Goal: Task Accomplishment & Management: Use online tool/utility

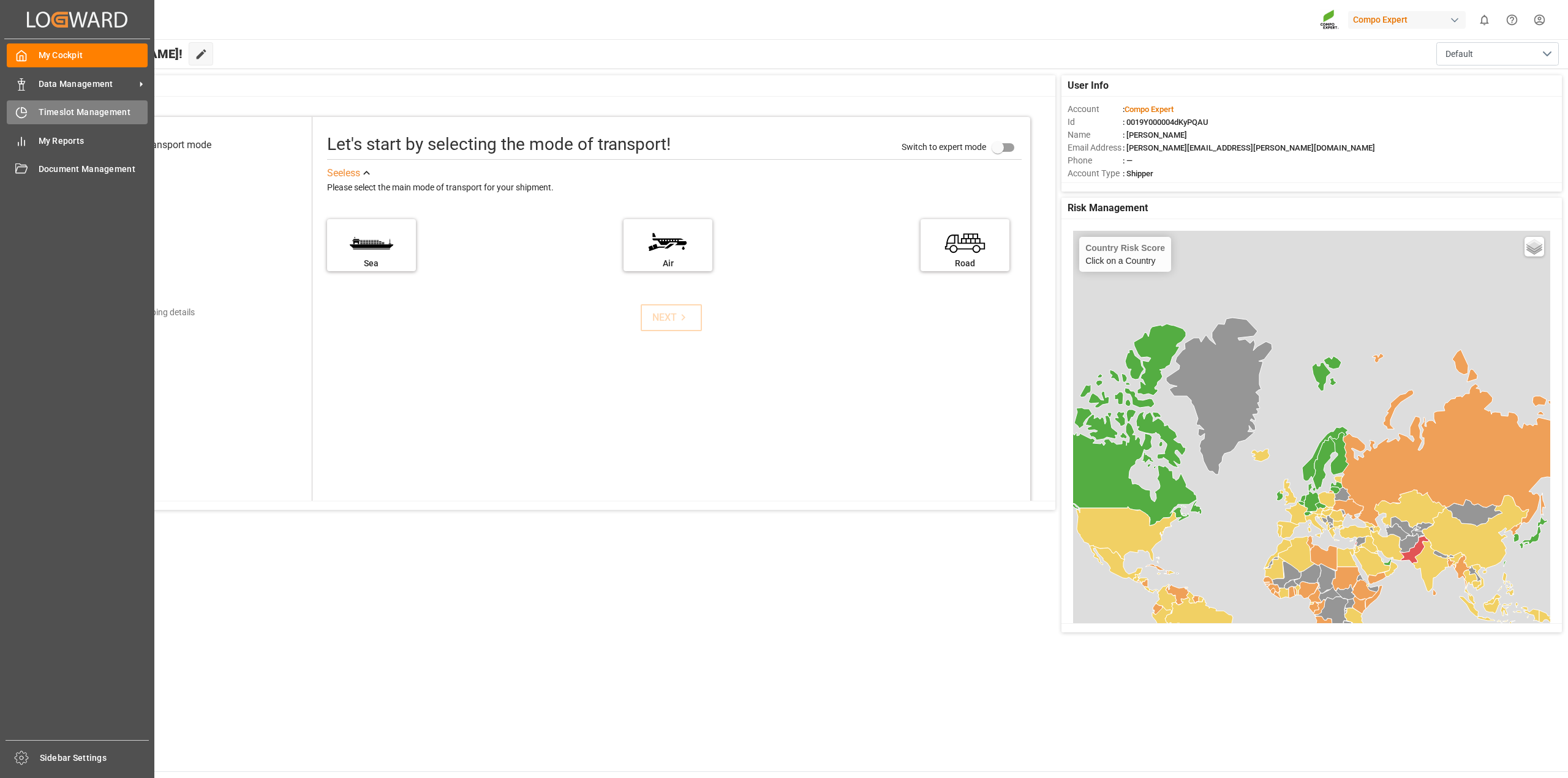
click at [45, 105] on div "Timeslot Management Timeslot Management" at bounding box center [77, 112] width 141 height 24
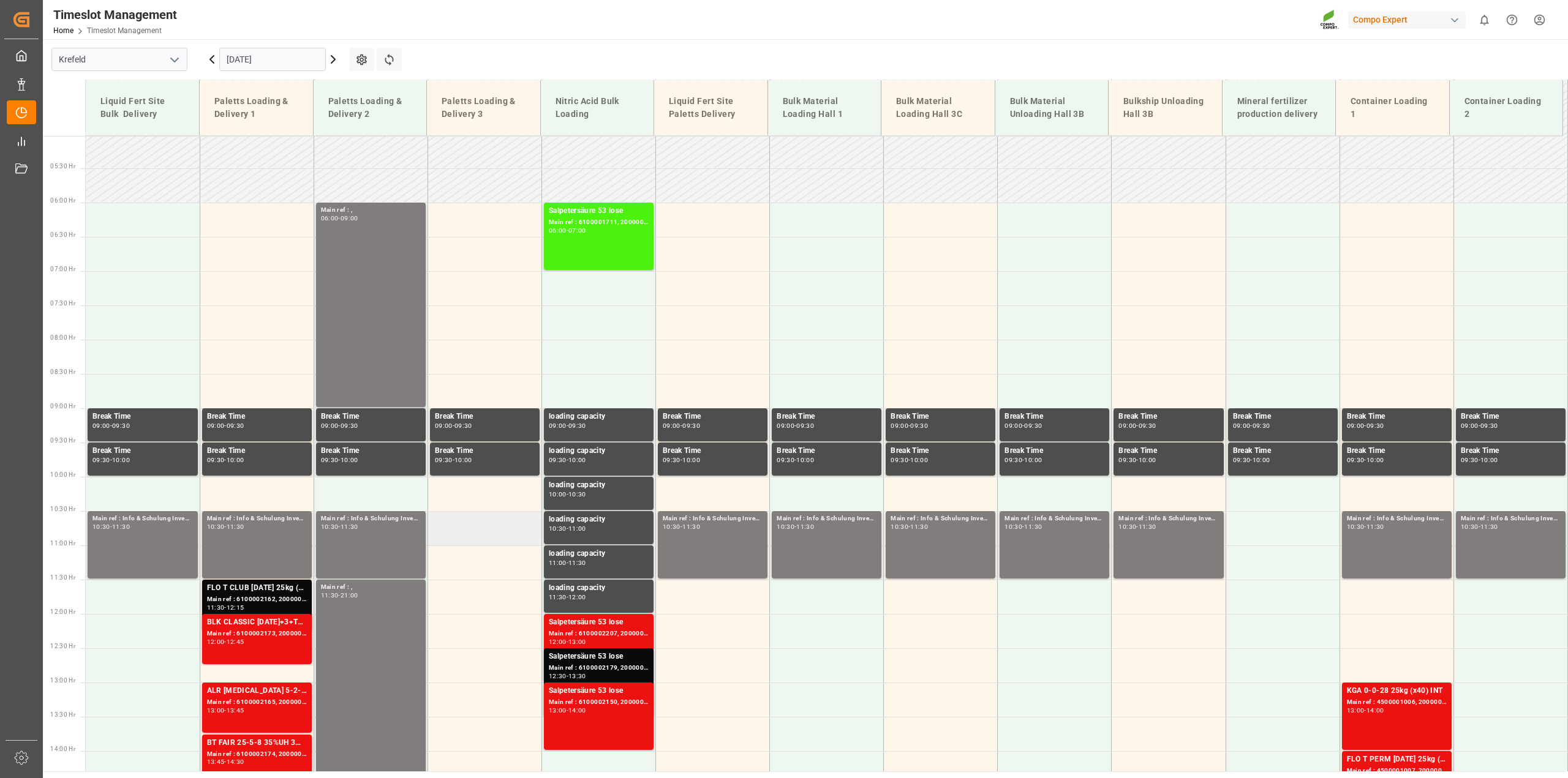
scroll to position [330, 0]
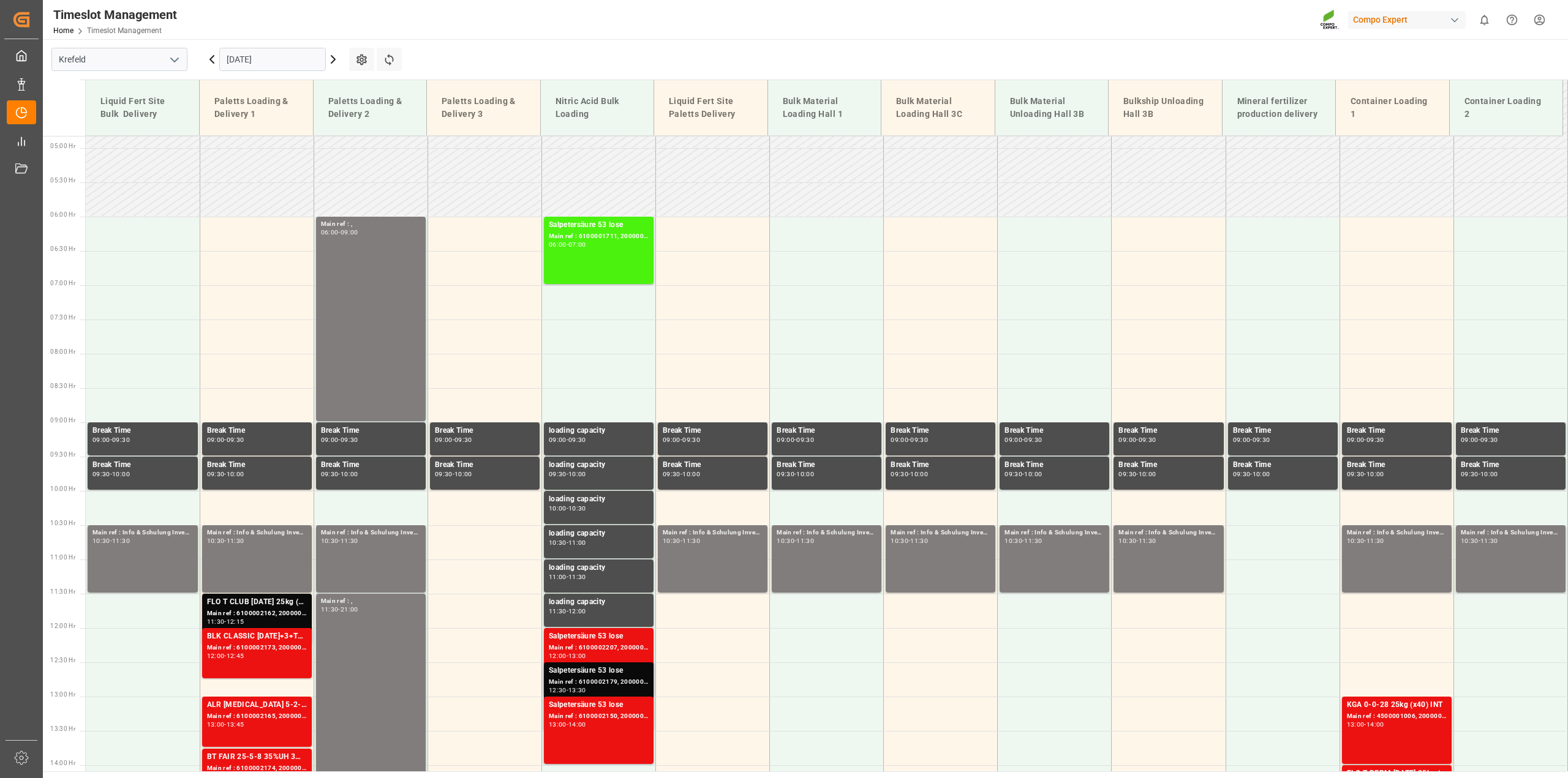
click at [572, 680] on div "Main ref : 6100002179, 2000001695" at bounding box center [598, 682] width 100 height 10
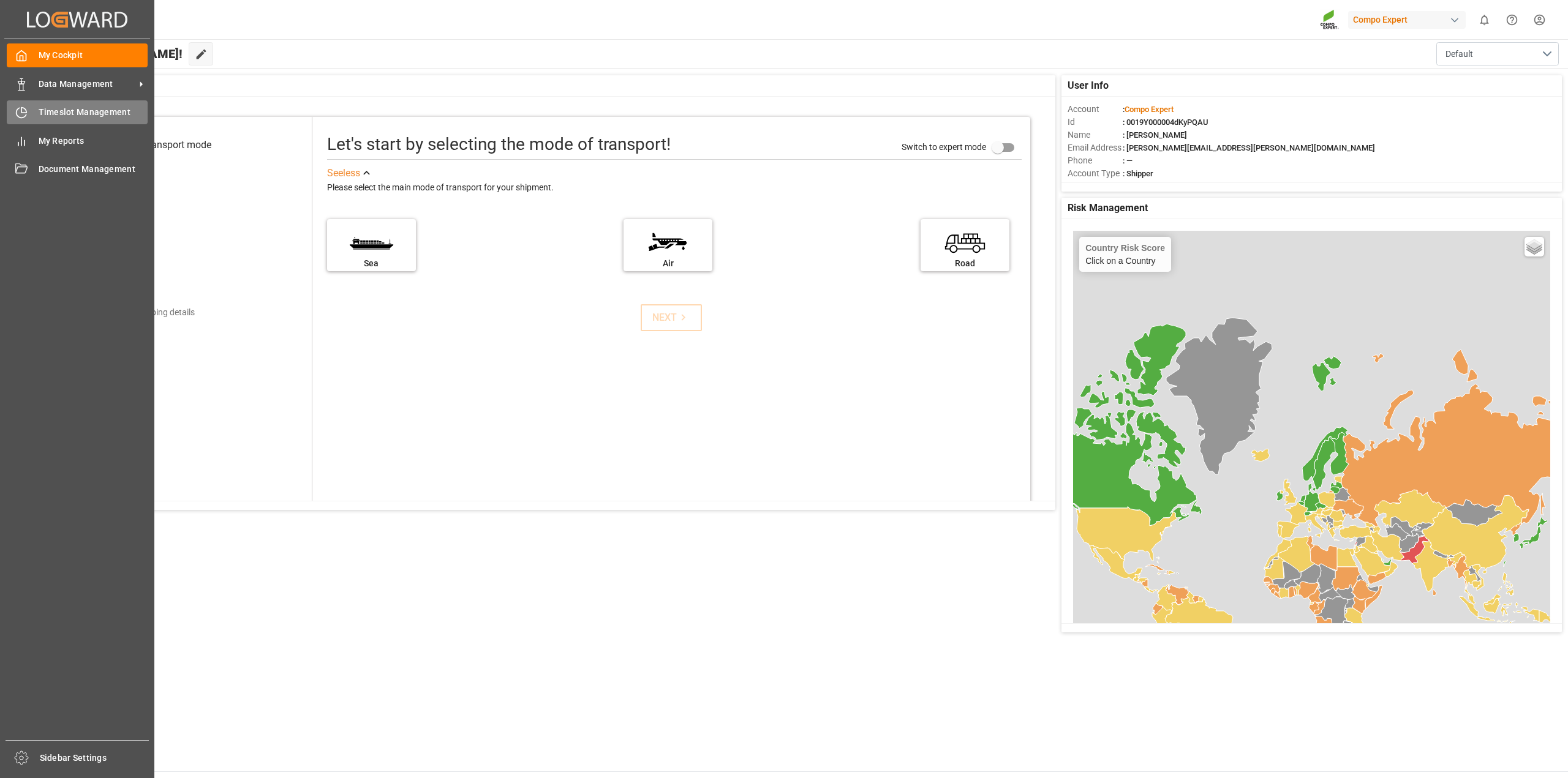
click at [34, 109] on div "Timeslot Management Timeslot Management" at bounding box center [77, 112] width 141 height 24
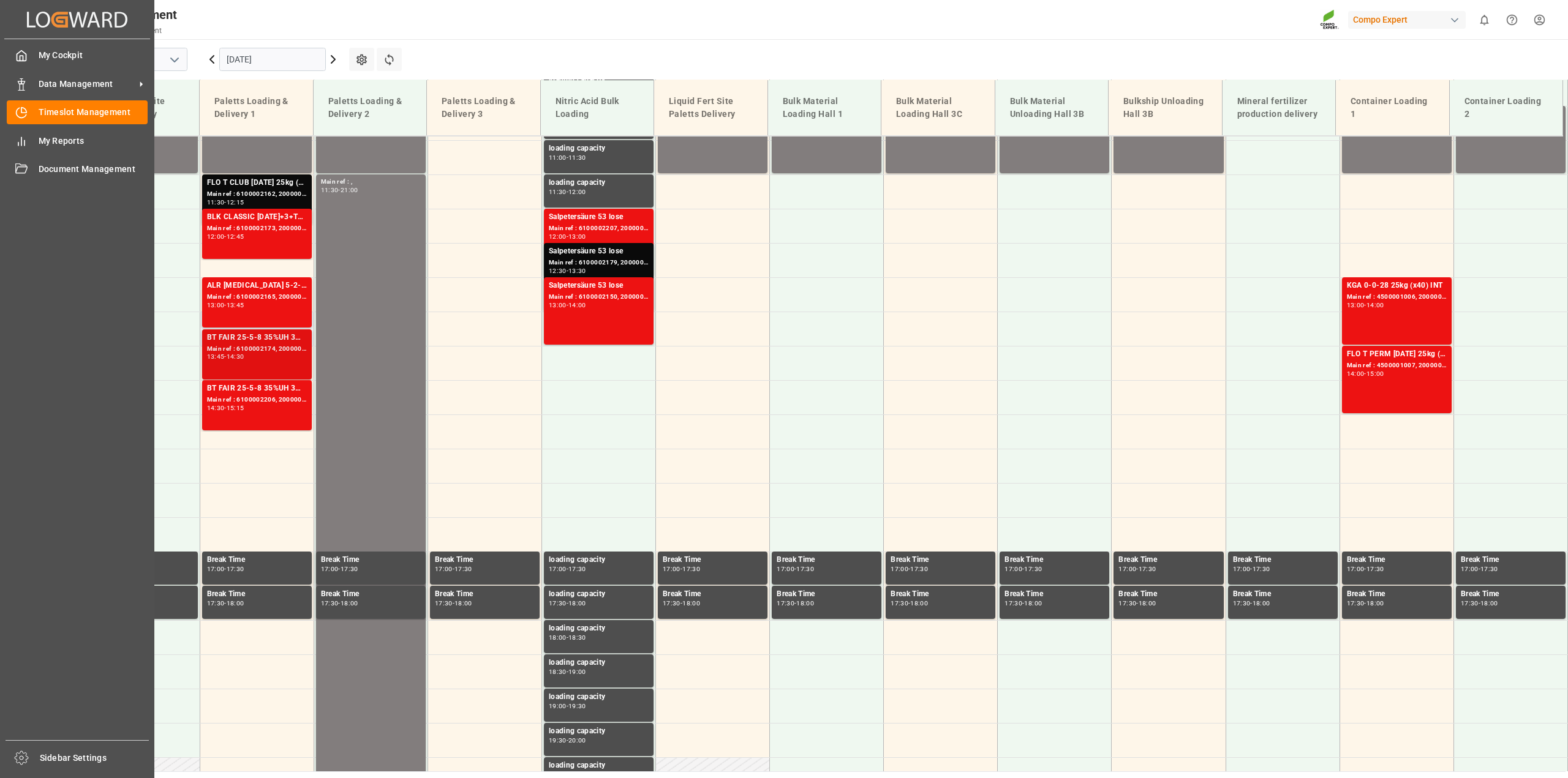
scroll to position [759, 0]
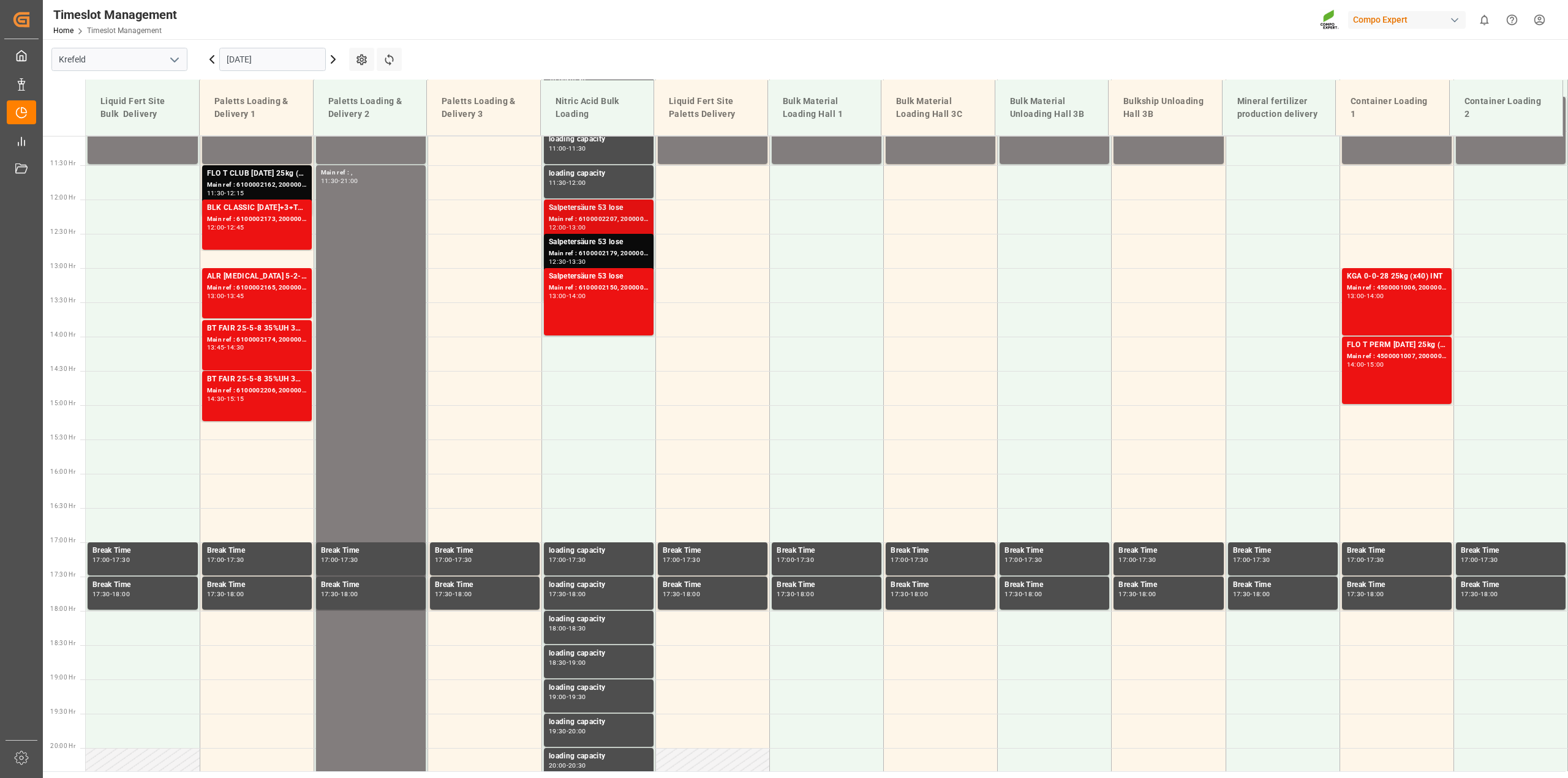
click at [625, 209] on div "Salpetersäure 53 lose" at bounding box center [598, 208] width 100 height 12
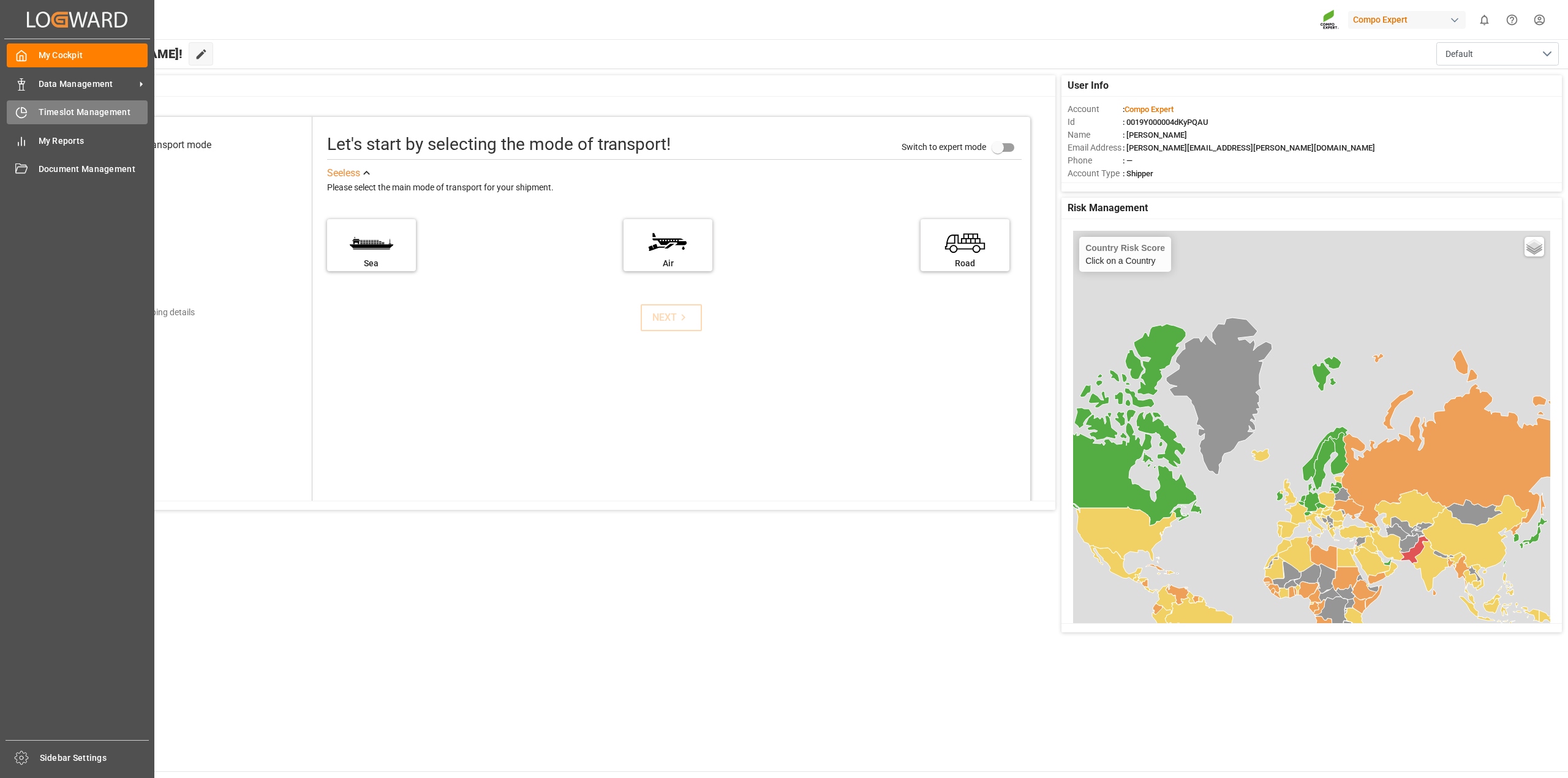
click at [36, 114] on div "Timeslot Management Timeslot Management" at bounding box center [77, 112] width 141 height 24
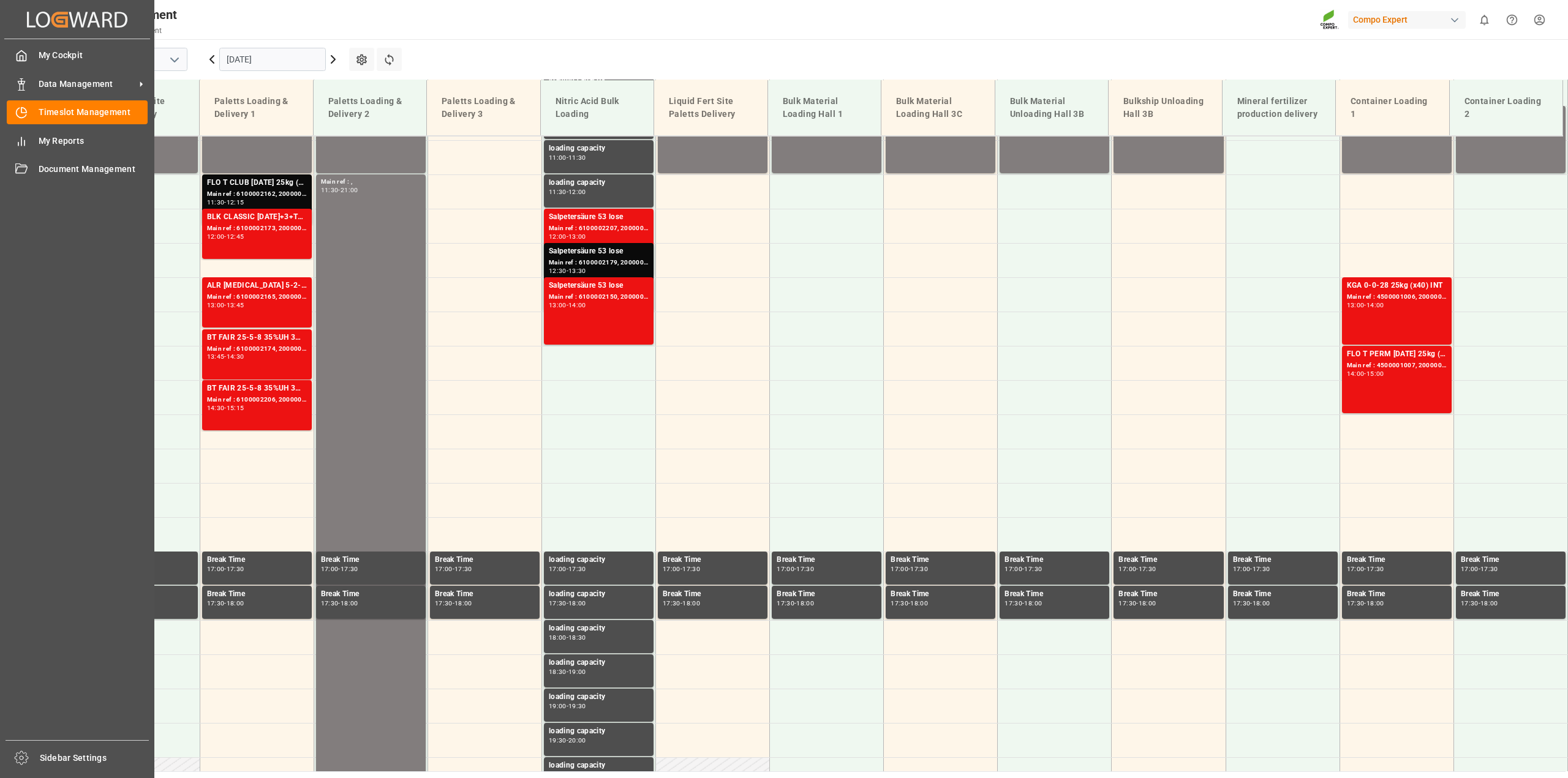
scroll to position [759, 0]
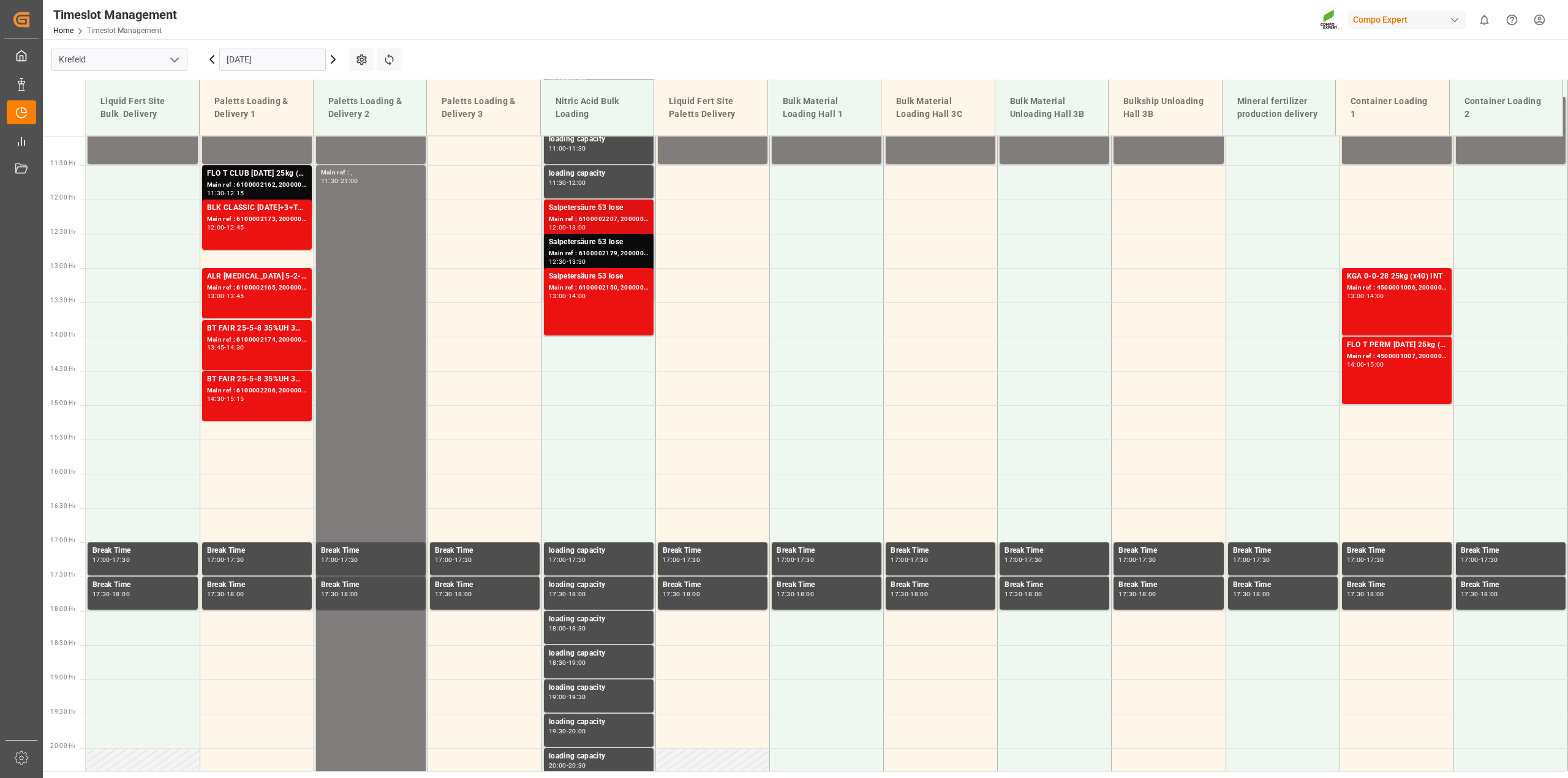
click at [584, 217] on div "Main ref : 6100002207, 2000001730" at bounding box center [598, 220] width 100 height 10
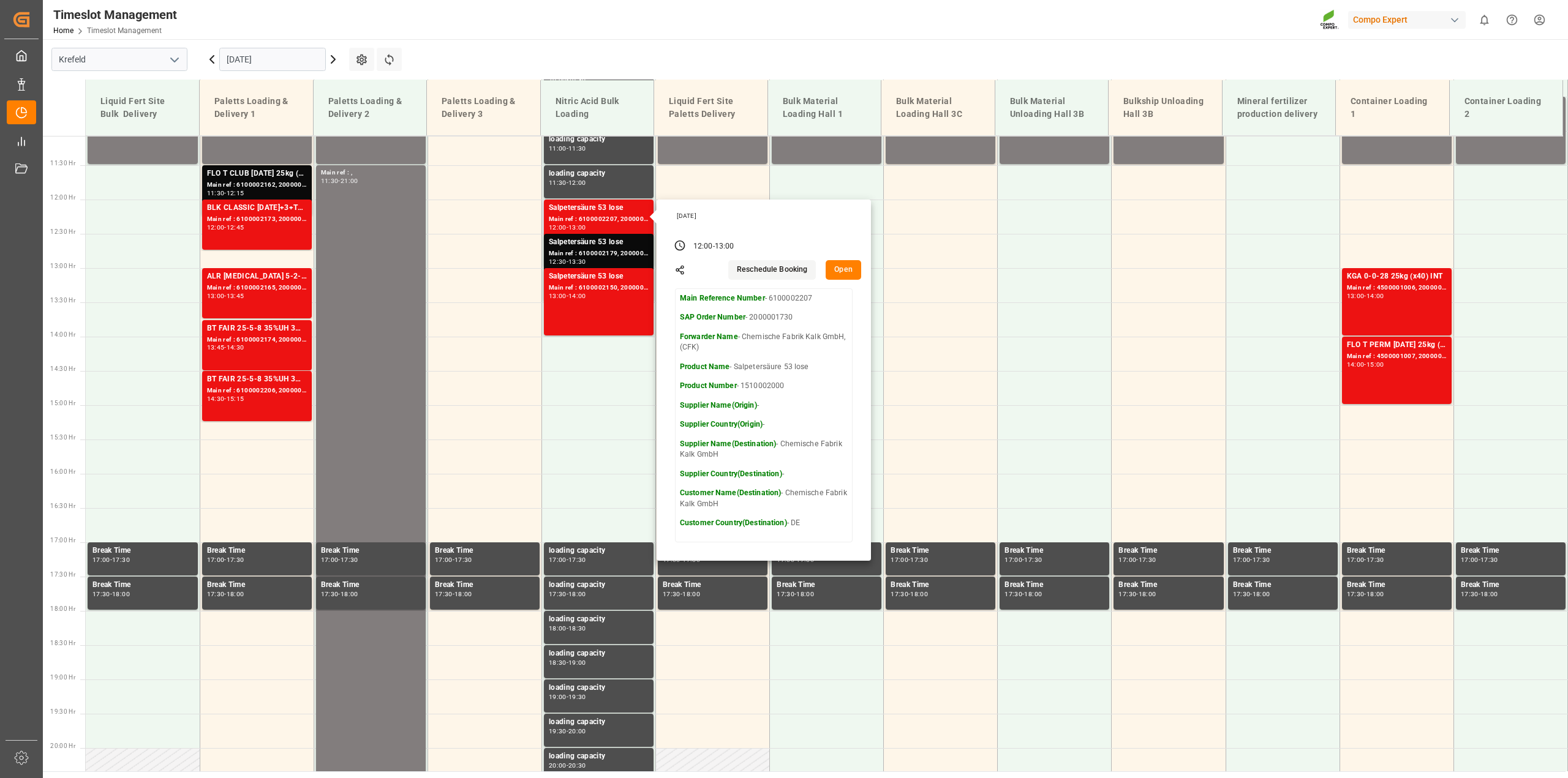
click at [826, 371] on p "Product Name - Salpetersäure 53 lose" at bounding box center [763, 367] width 168 height 11
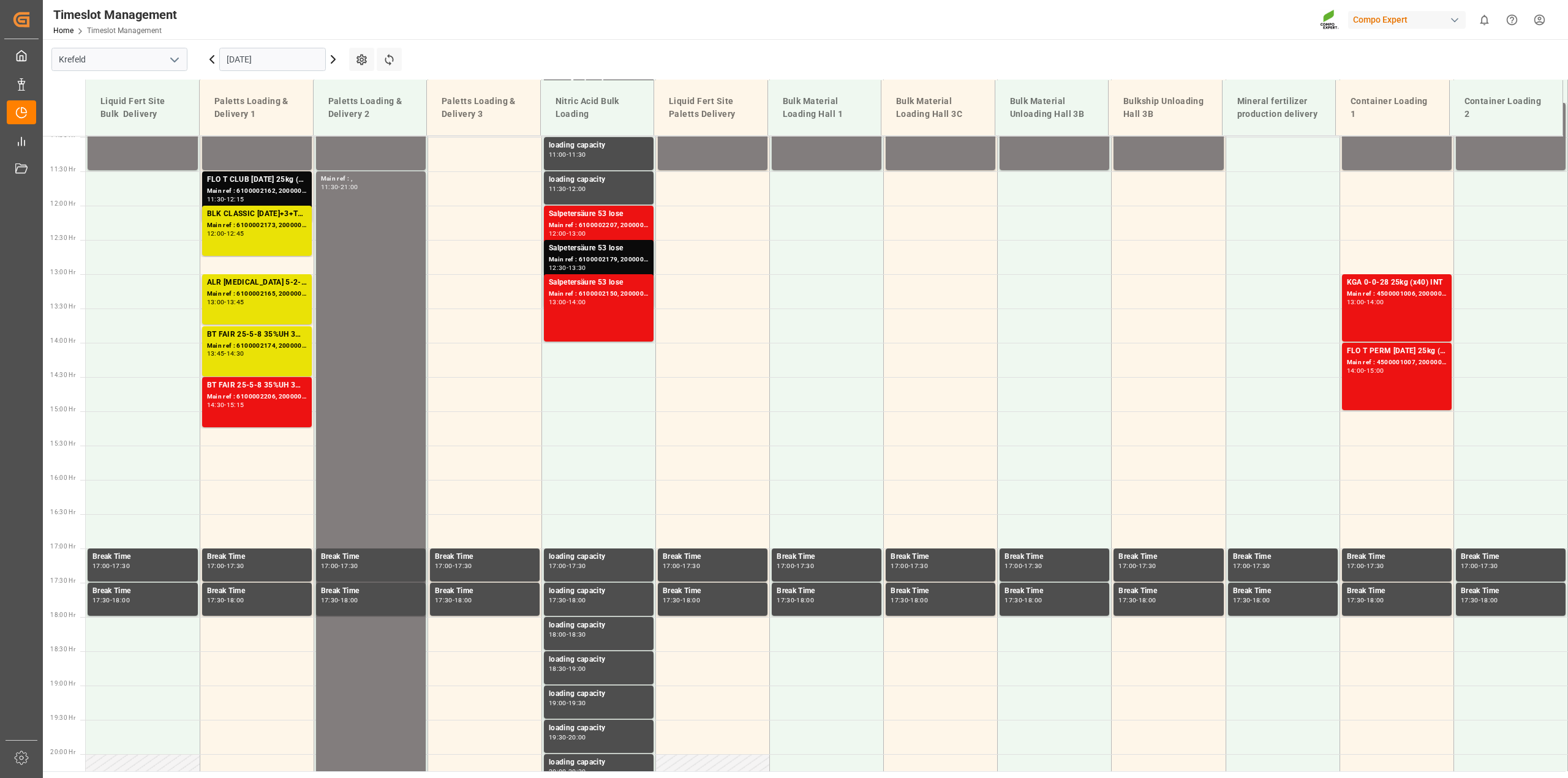
scroll to position [759, 0]
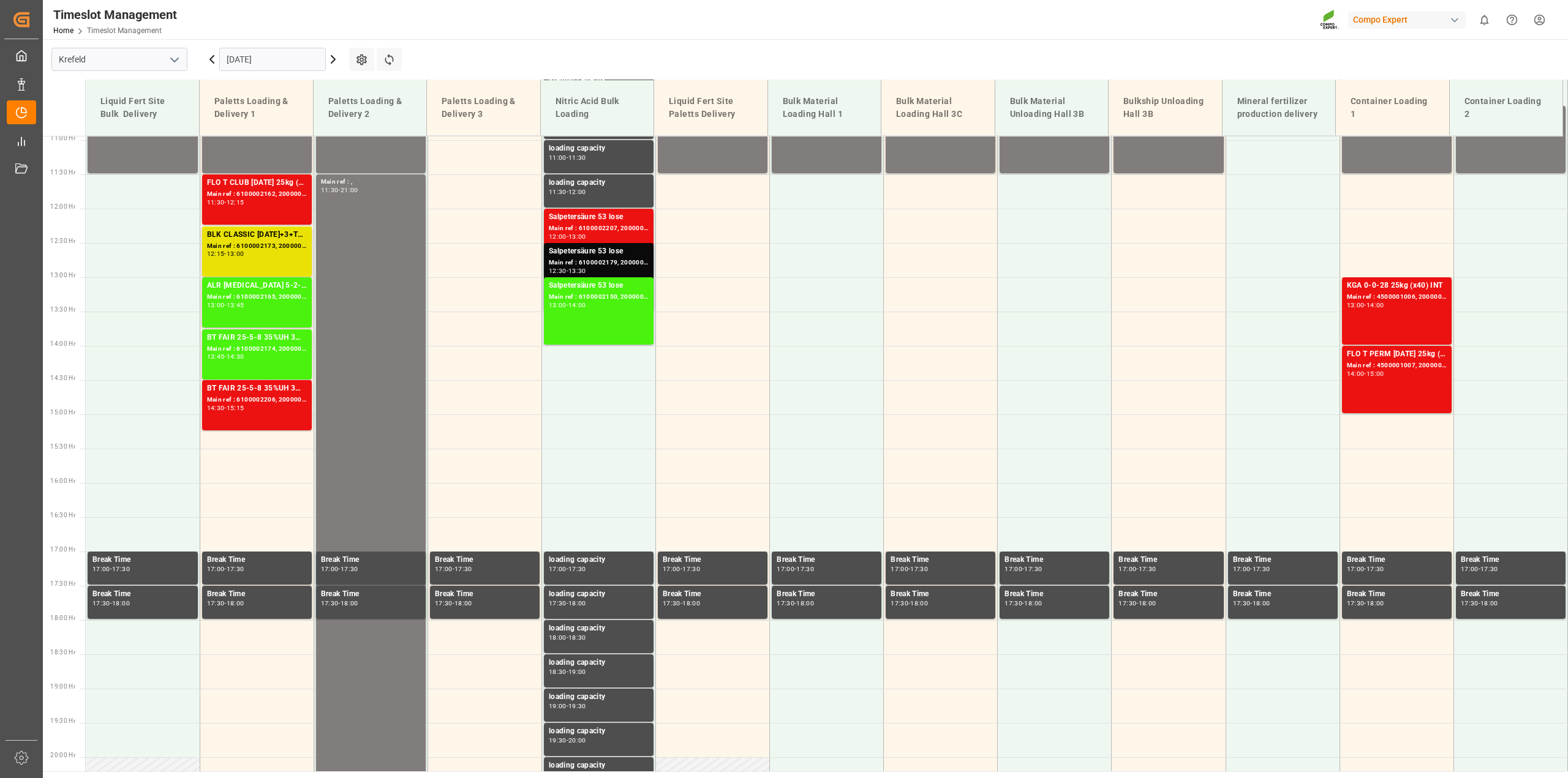
scroll to position [759, 0]
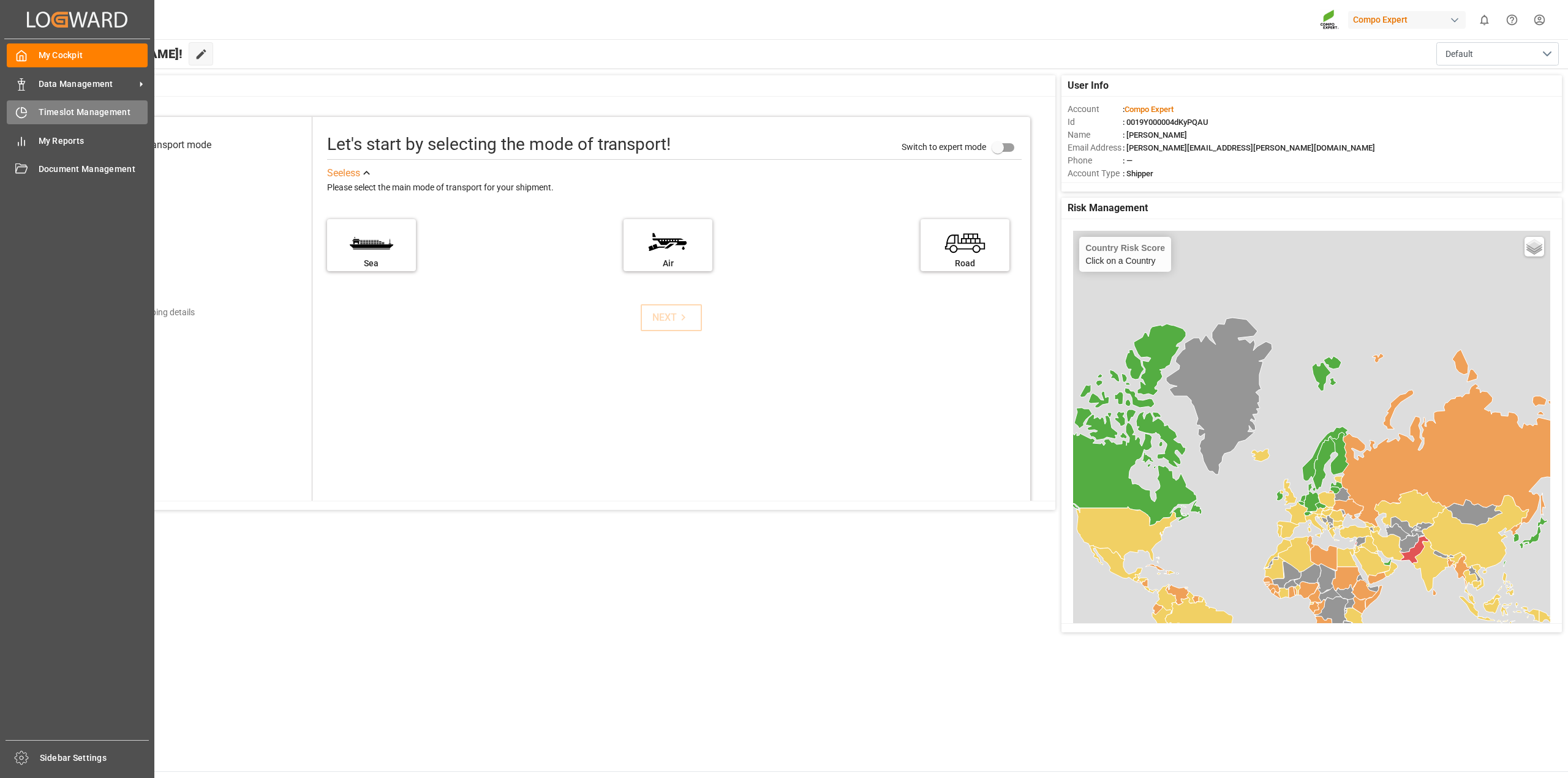
click at [36, 115] on div "Timeslot Management Timeslot Management" at bounding box center [77, 112] width 141 height 24
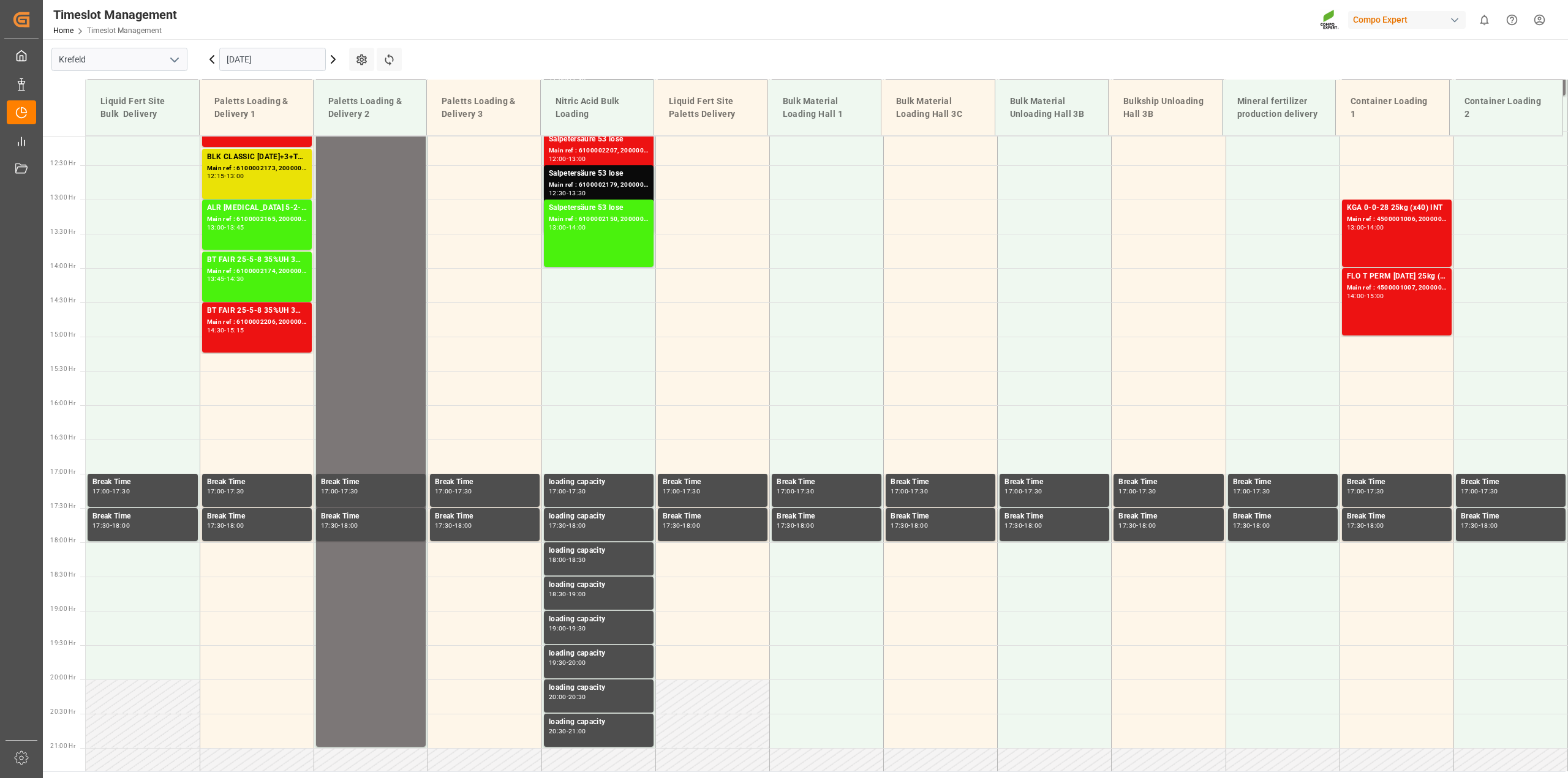
scroll to position [705, 0]
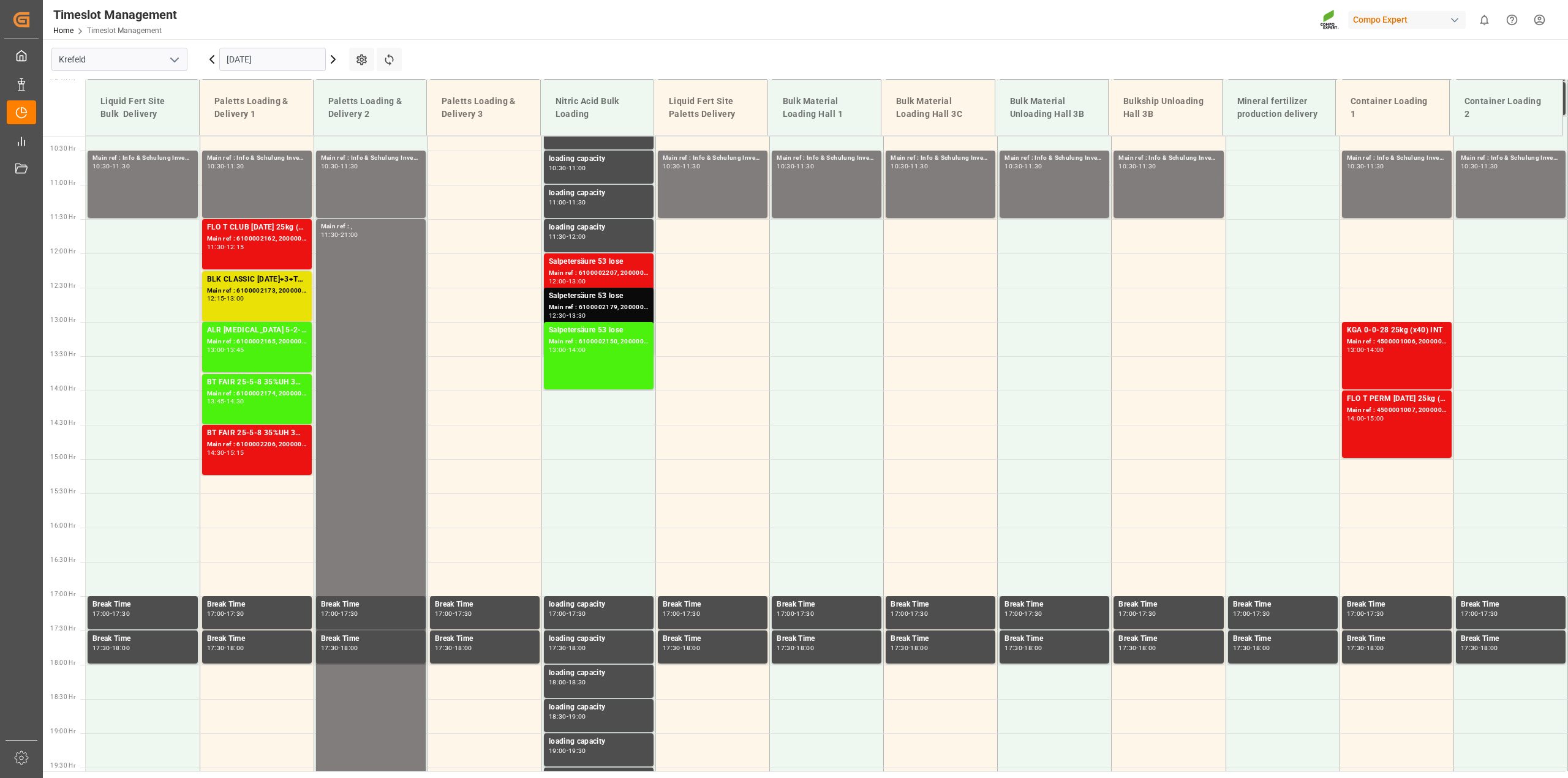
click at [330, 58] on icon at bounding box center [333, 59] width 14 height 14
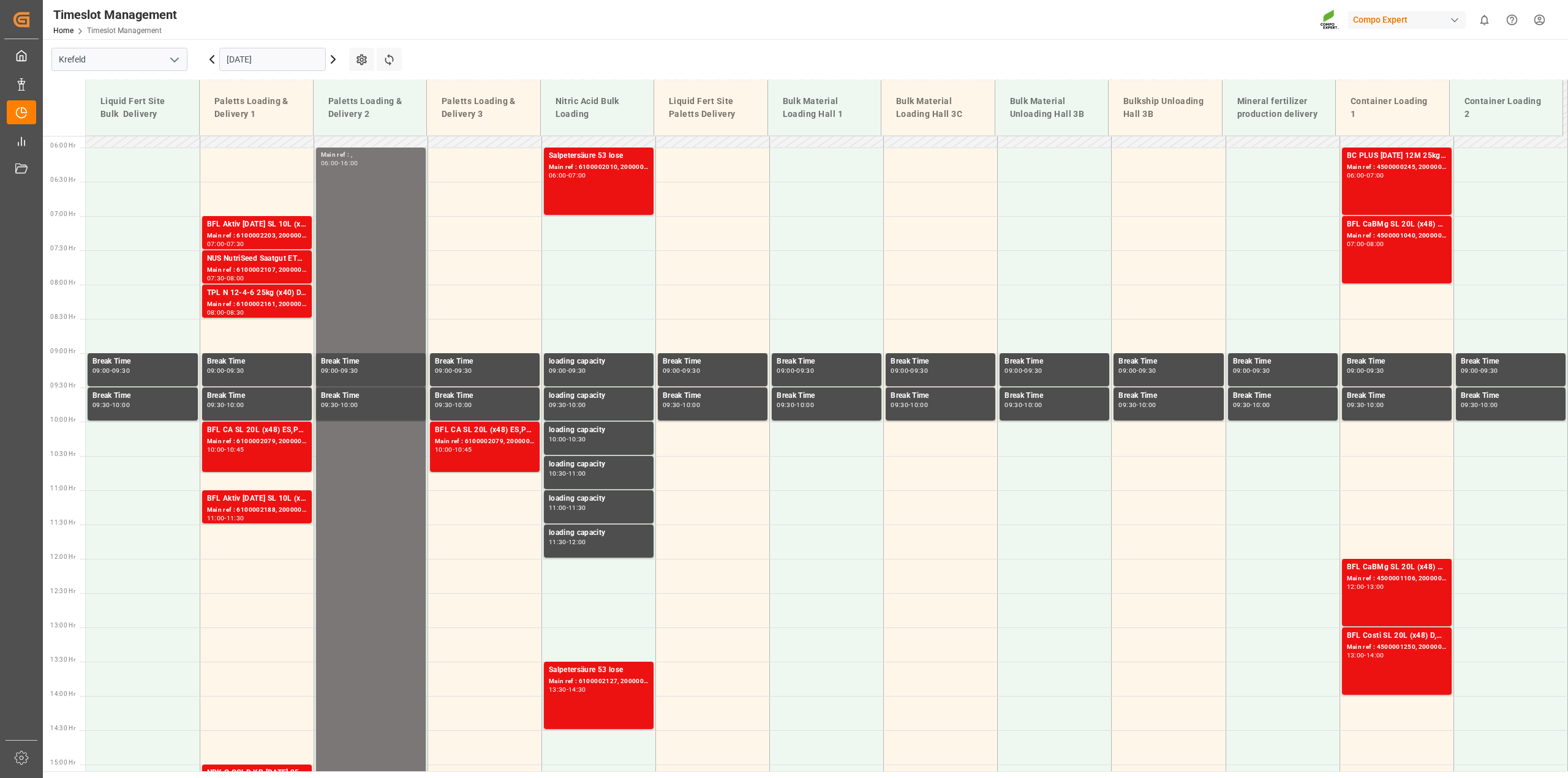
scroll to position [399, 0]
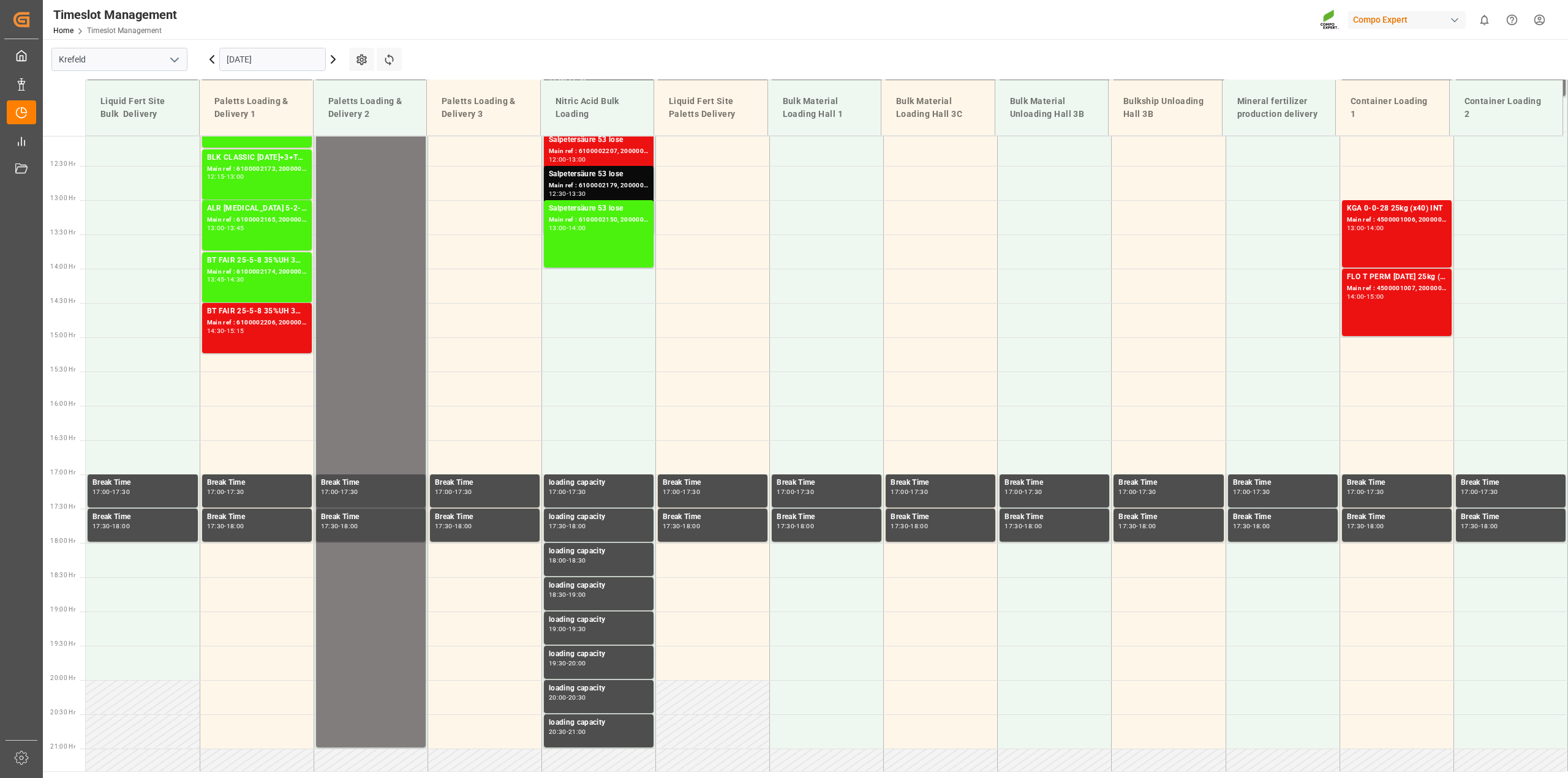
scroll to position [828, 0]
